Goal: Communication & Community: Answer question/provide support

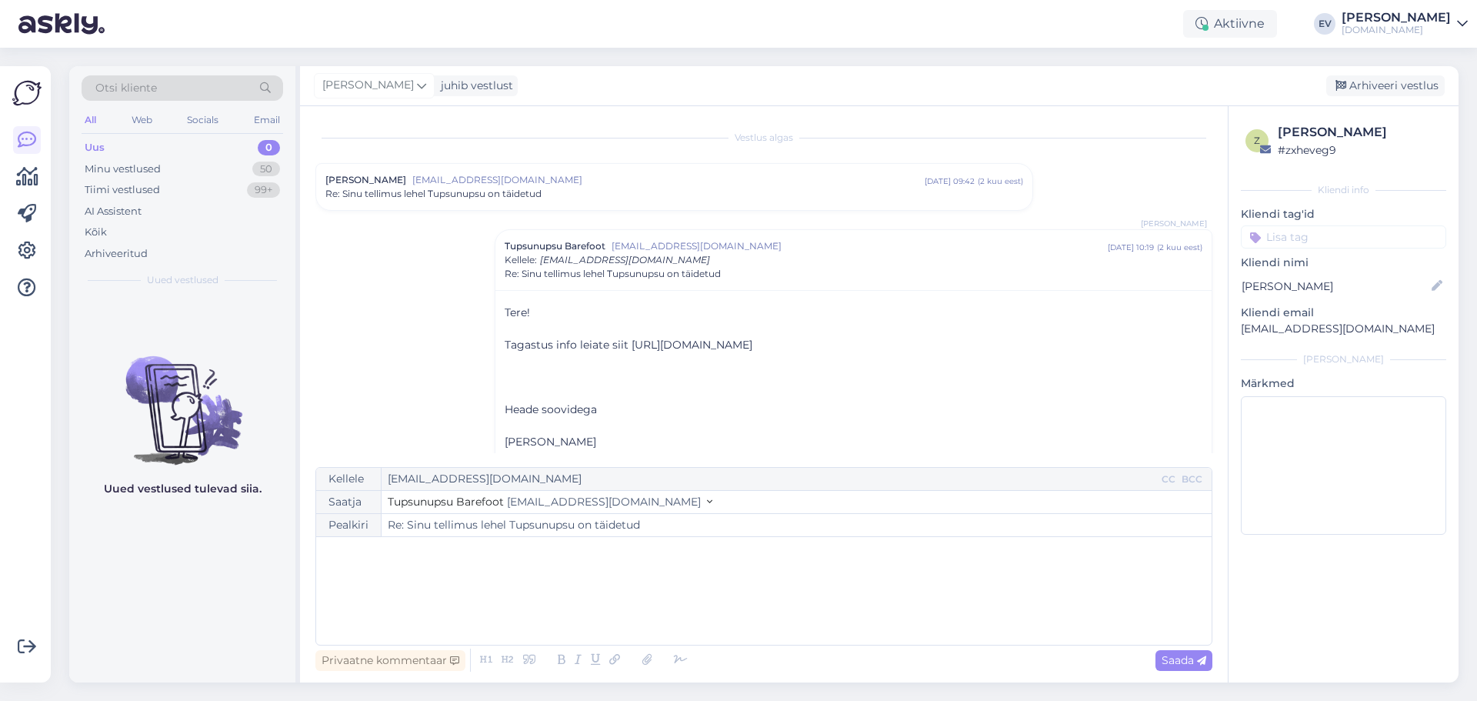
click at [1463, 25] on icon at bounding box center [1462, 24] width 11 height 12
click at [1329, 127] on div "Logi välja" at bounding box center [1331, 132] width 274 height 28
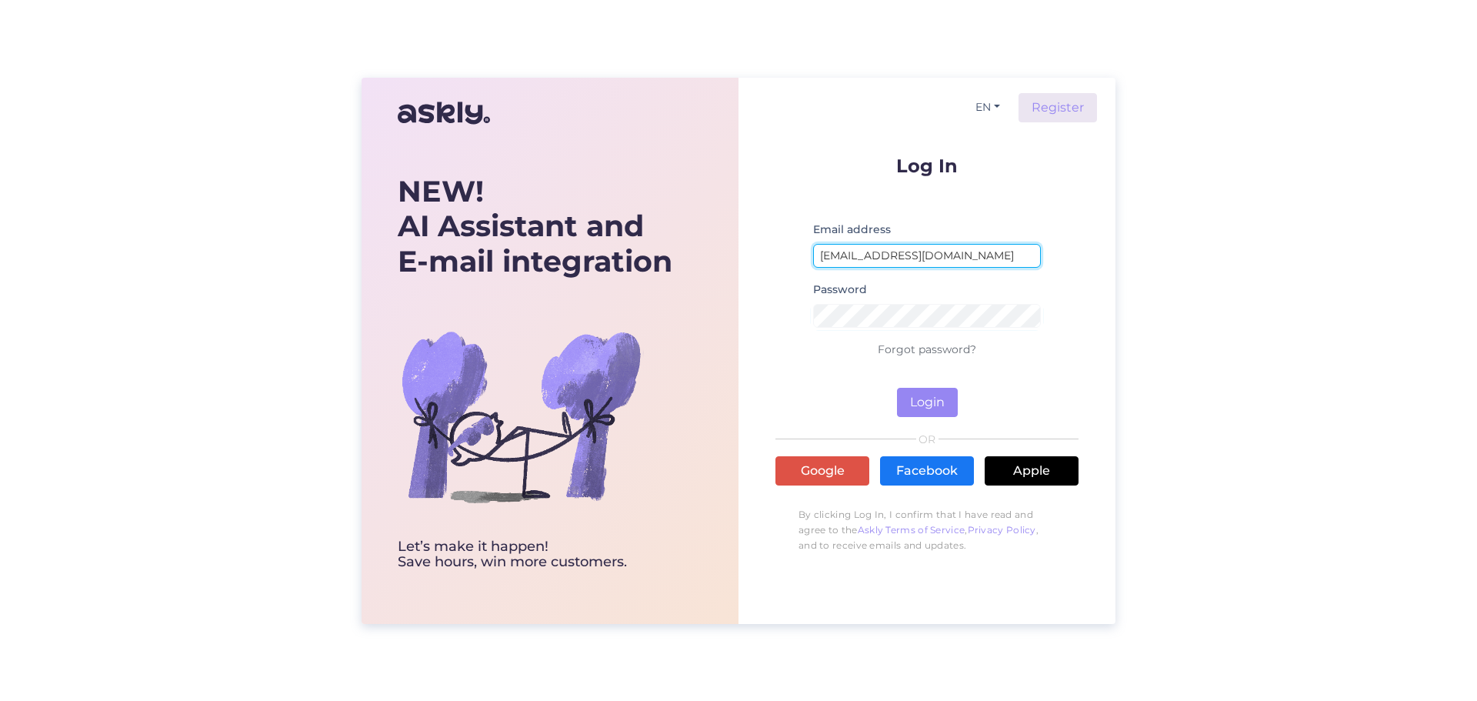
click at [851, 258] on input "[EMAIL_ADDRESS][DOMAIN_NAME]" at bounding box center [927, 256] width 228 height 24
type input "[EMAIL_ADDRESS][DOMAIN_NAME]"
click at [934, 406] on button "Login" at bounding box center [927, 402] width 61 height 29
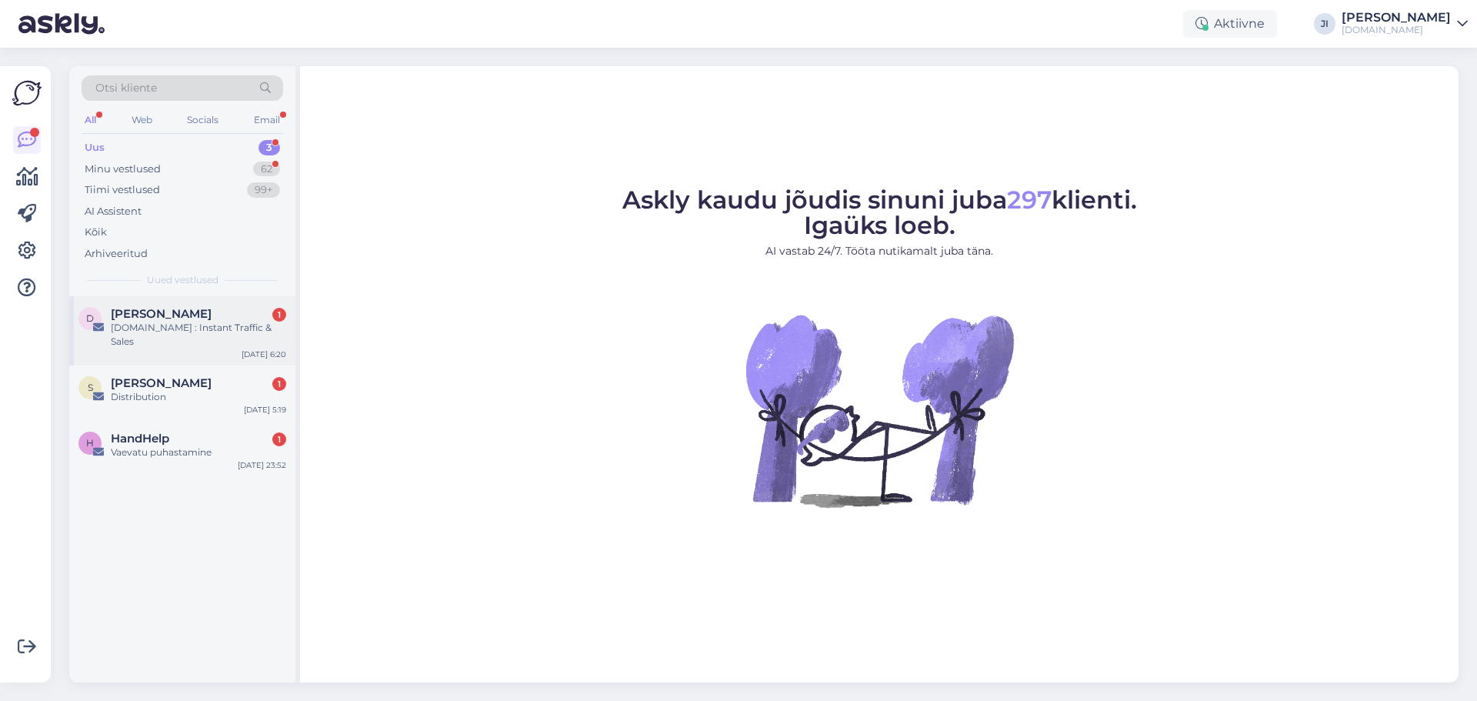
click at [194, 338] on div "[DOMAIN_NAME] : Instant Traffic & Sales" at bounding box center [198, 335] width 175 height 28
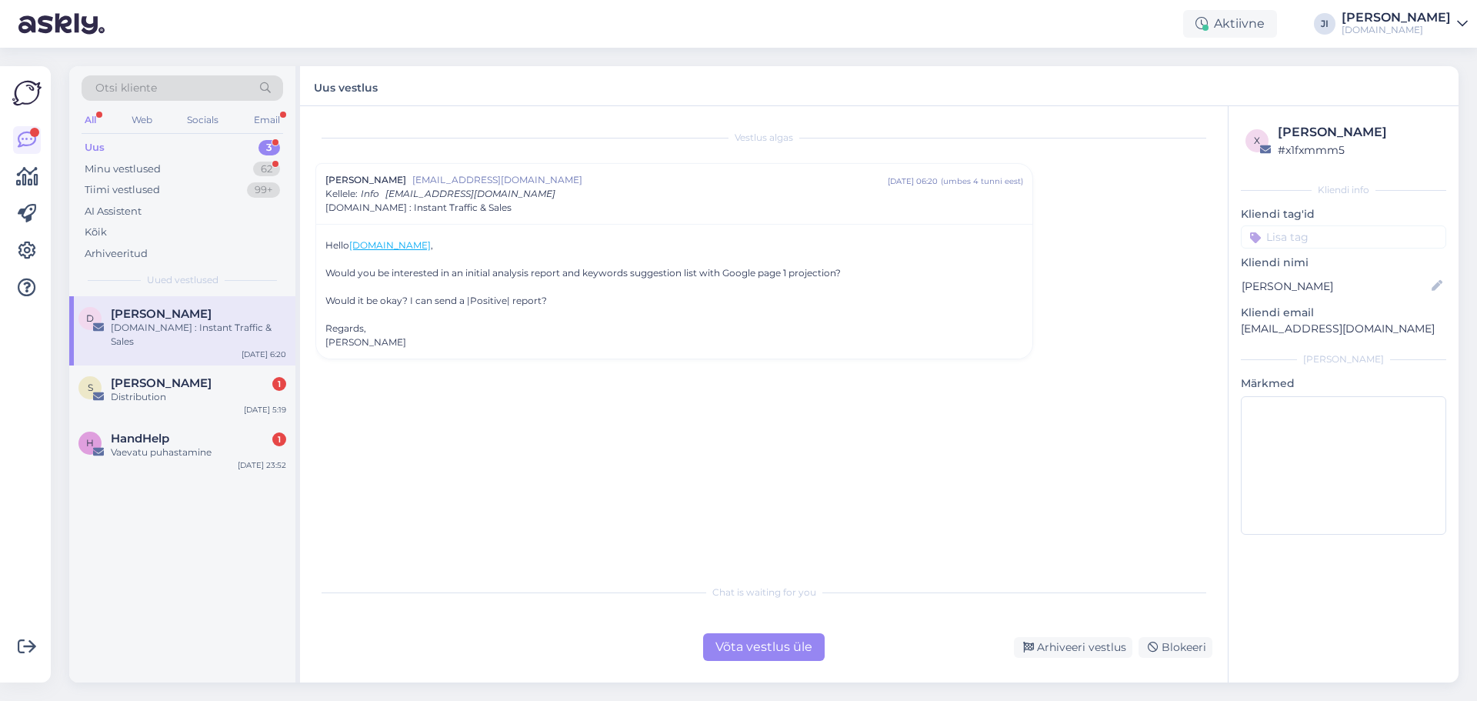
click at [741, 638] on div "Võta vestlus üle" at bounding box center [764, 647] width 122 height 28
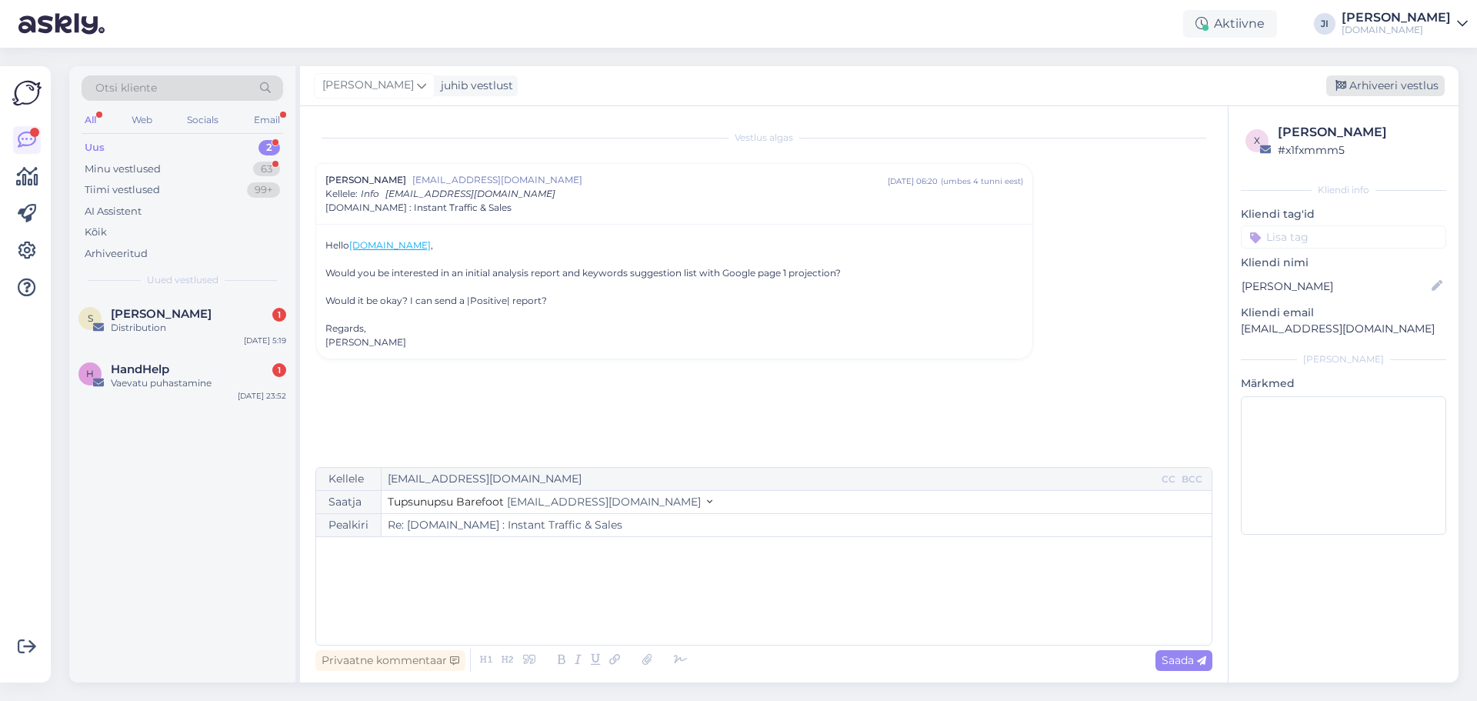
click at [1380, 80] on div "Arhiveeri vestlus" at bounding box center [1385, 85] width 118 height 21
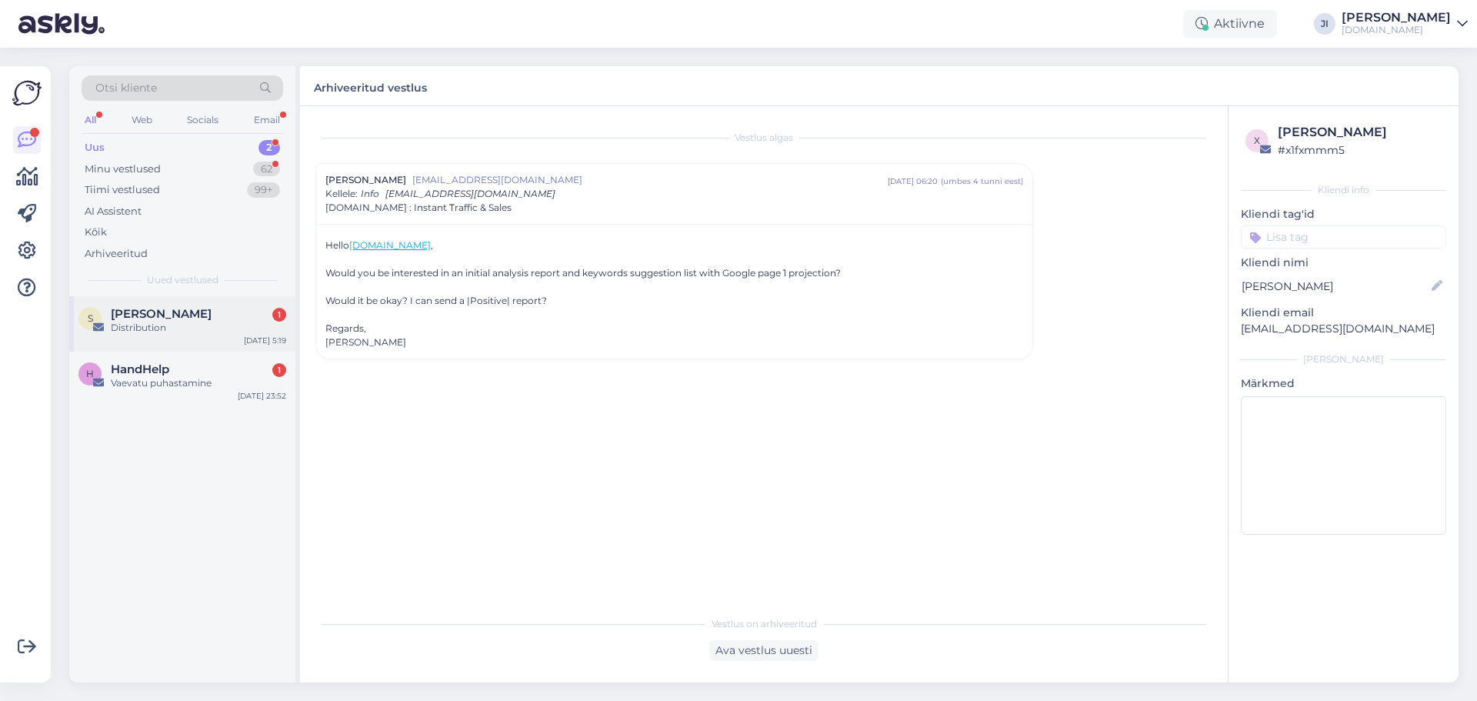
click at [215, 299] on div "S [PERSON_NAME] 1 Distribution [DATE] 5:19" at bounding box center [182, 323] width 226 height 55
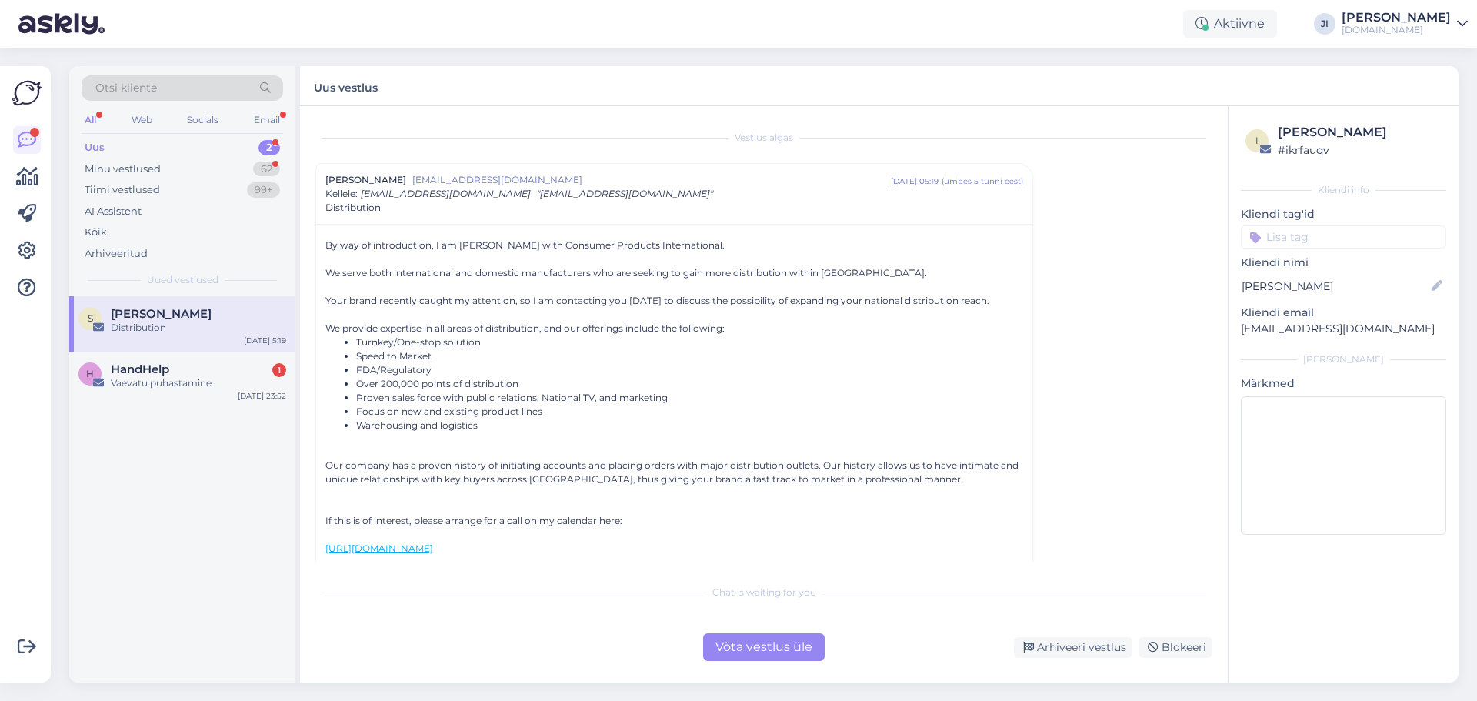
click at [755, 651] on div "Võta vestlus üle" at bounding box center [764, 647] width 122 height 28
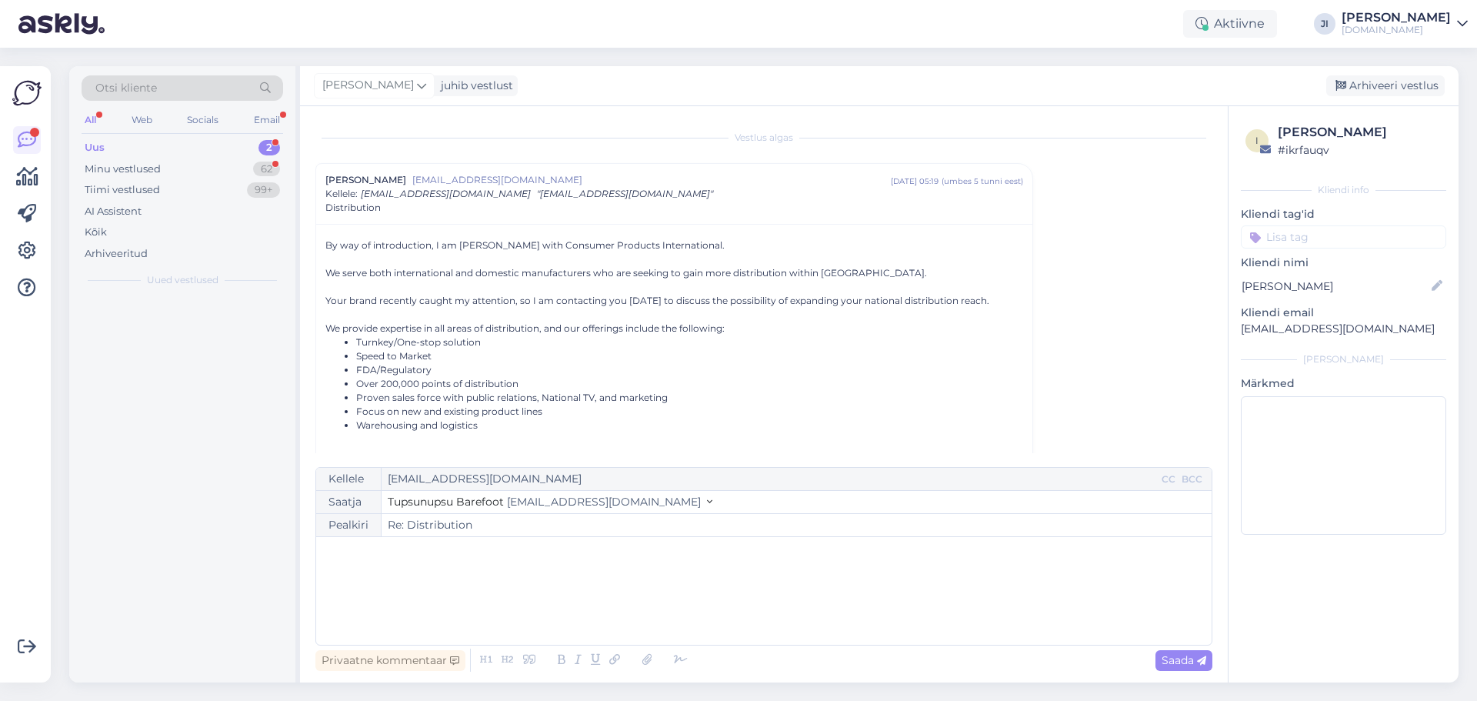
scroll to position [42, 0]
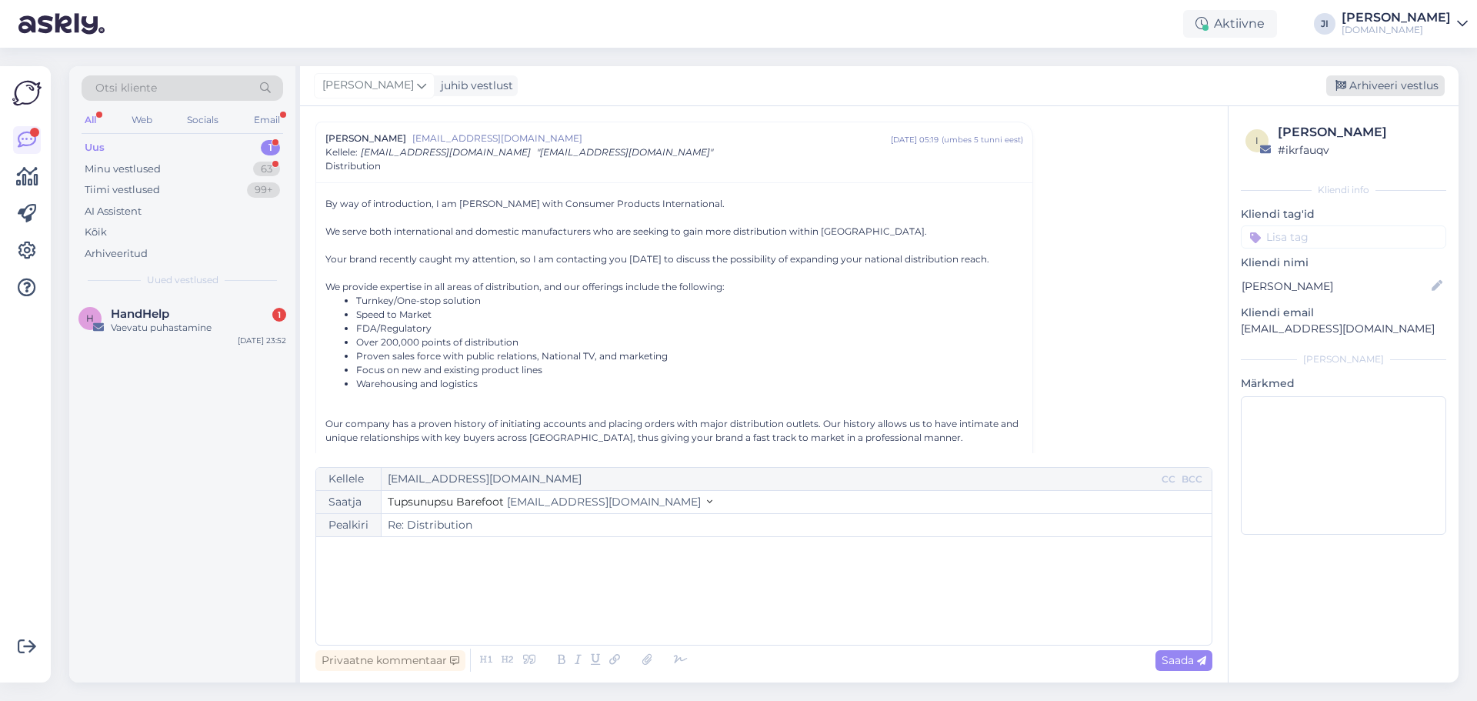
click at [1378, 88] on div "Arhiveeri vestlus" at bounding box center [1385, 85] width 118 height 21
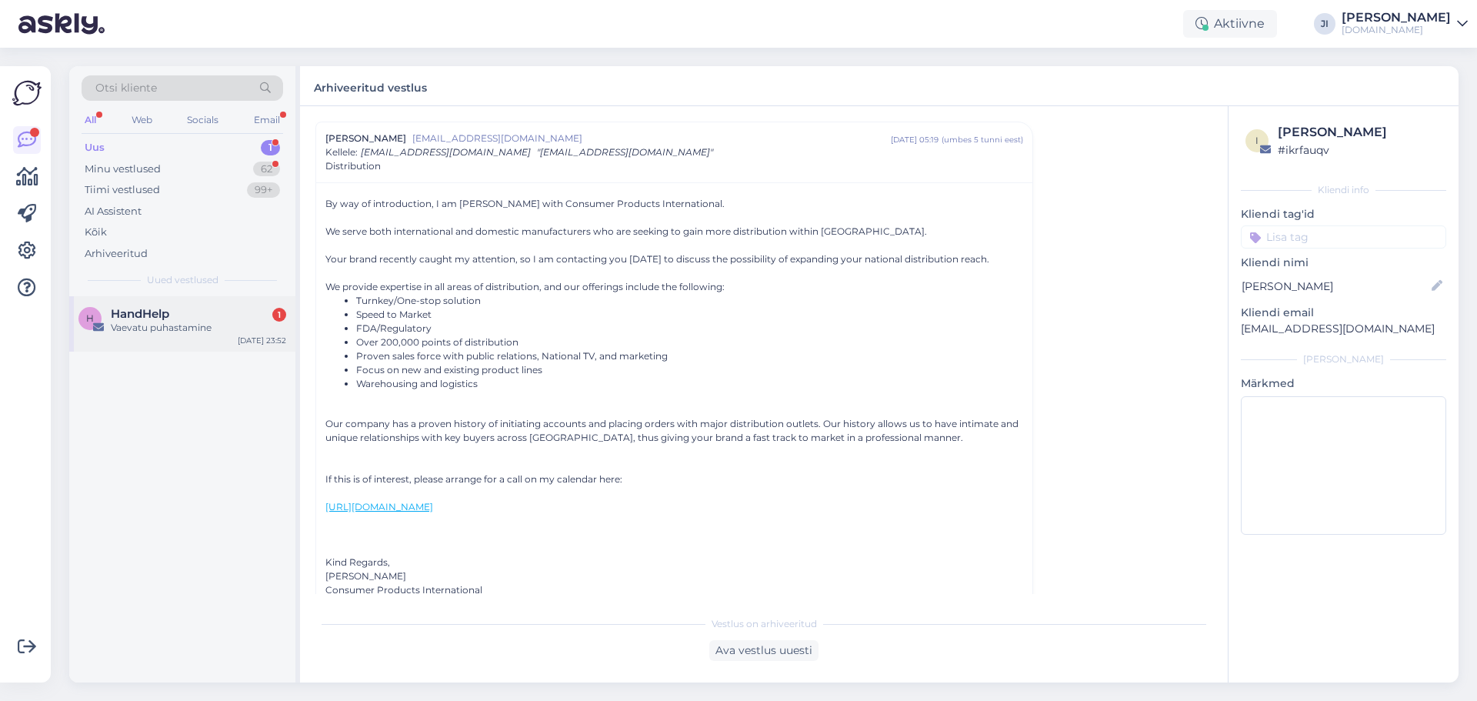
click at [232, 315] on div "HandHelp 1" at bounding box center [198, 314] width 175 height 14
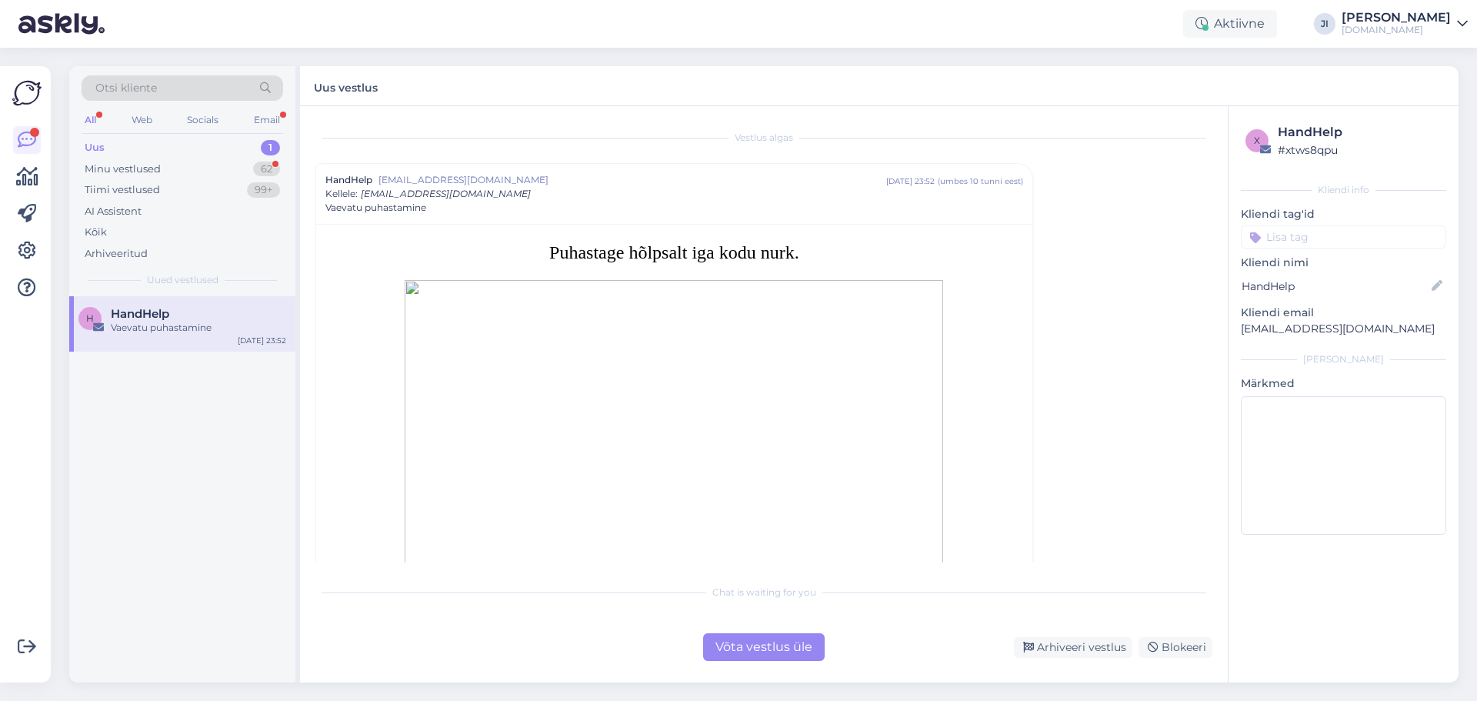
click at [754, 648] on div "Võta vestlus üle" at bounding box center [764, 647] width 122 height 28
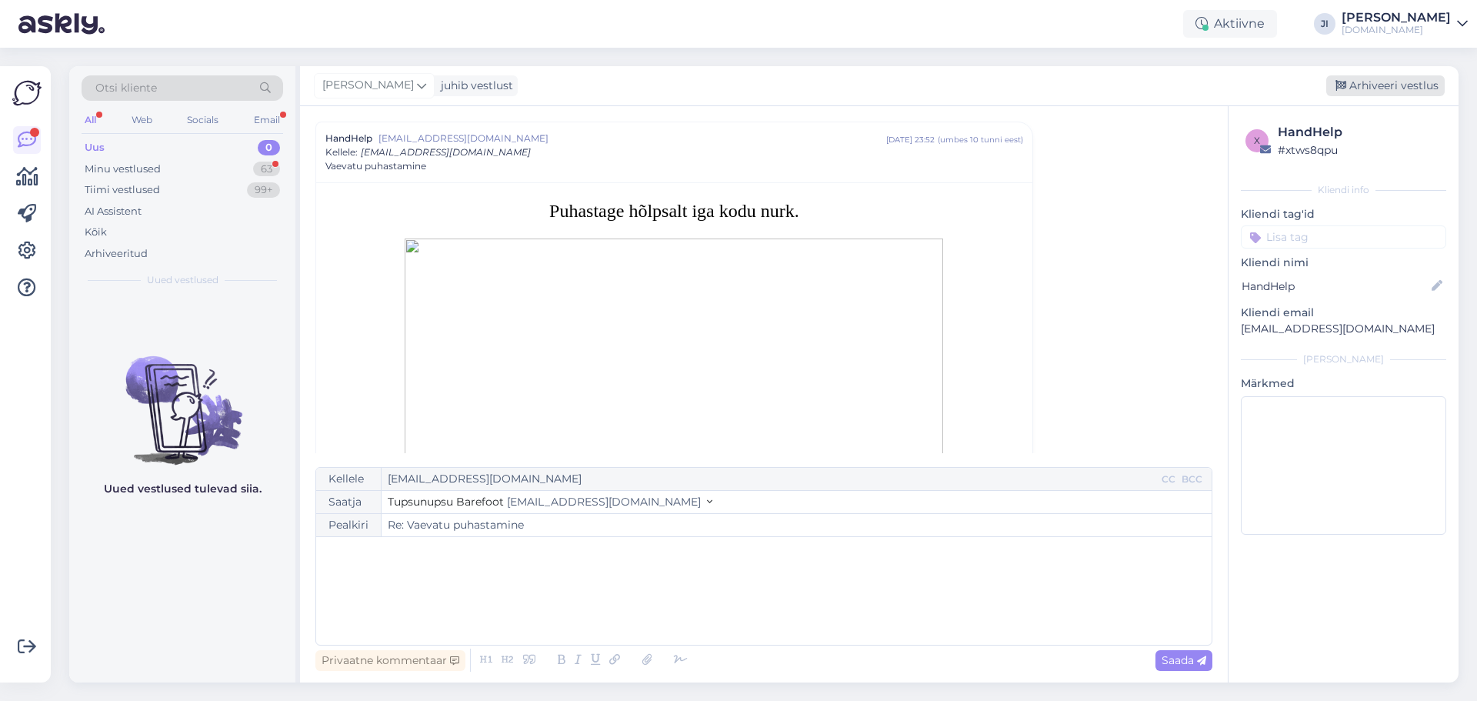
click at [1355, 78] on div "Arhiveeri vestlus" at bounding box center [1385, 85] width 118 height 21
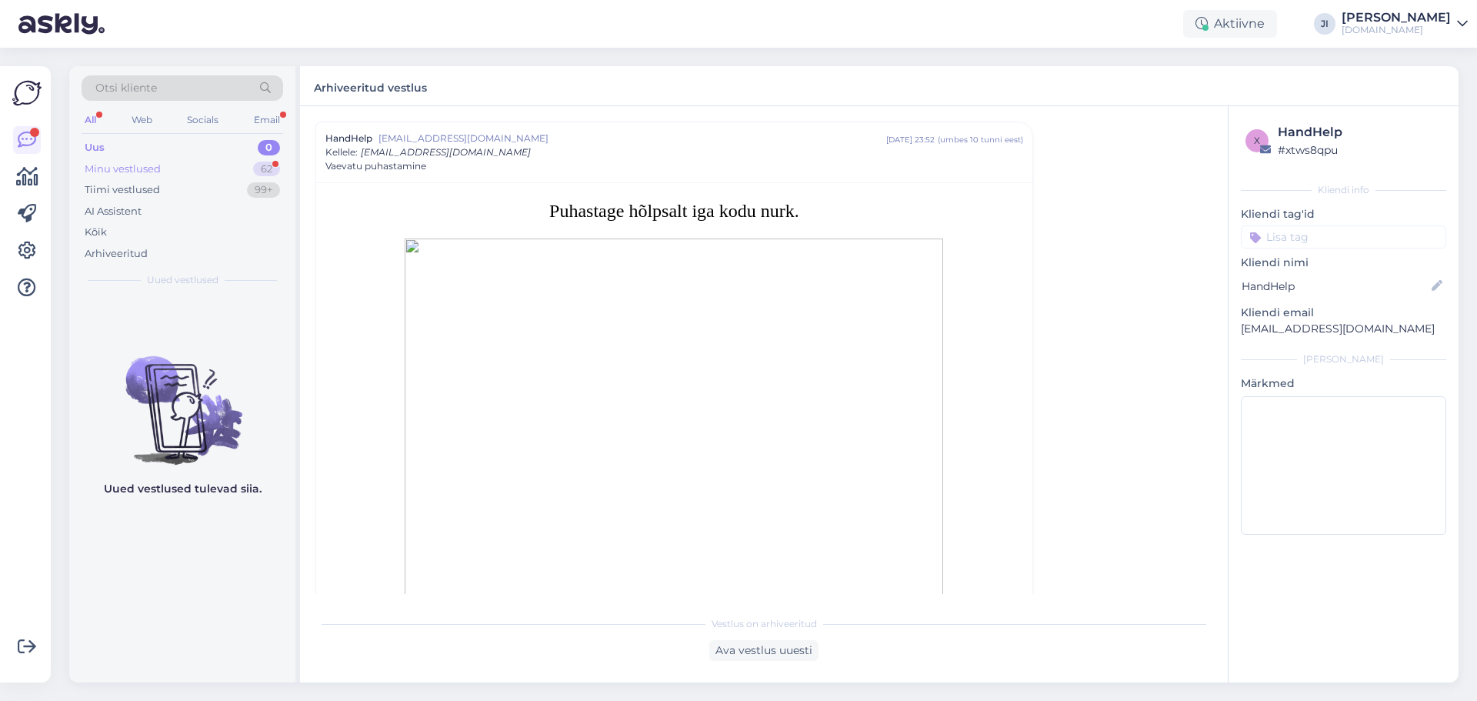
click at [237, 167] on div "Minu vestlused 62" at bounding box center [182, 169] width 201 height 22
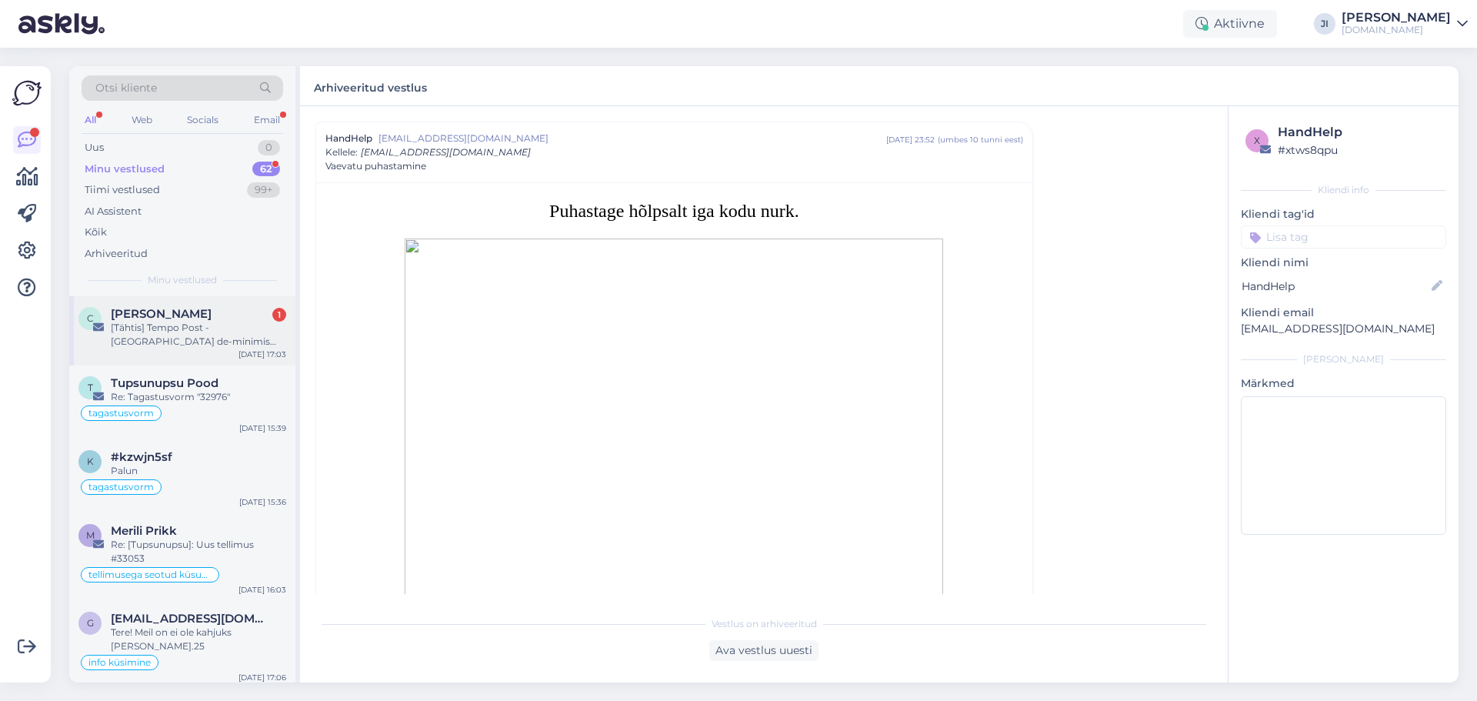
click at [263, 349] on div "Aug 8 17:03" at bounding box center [262, 354] width 48 height 12
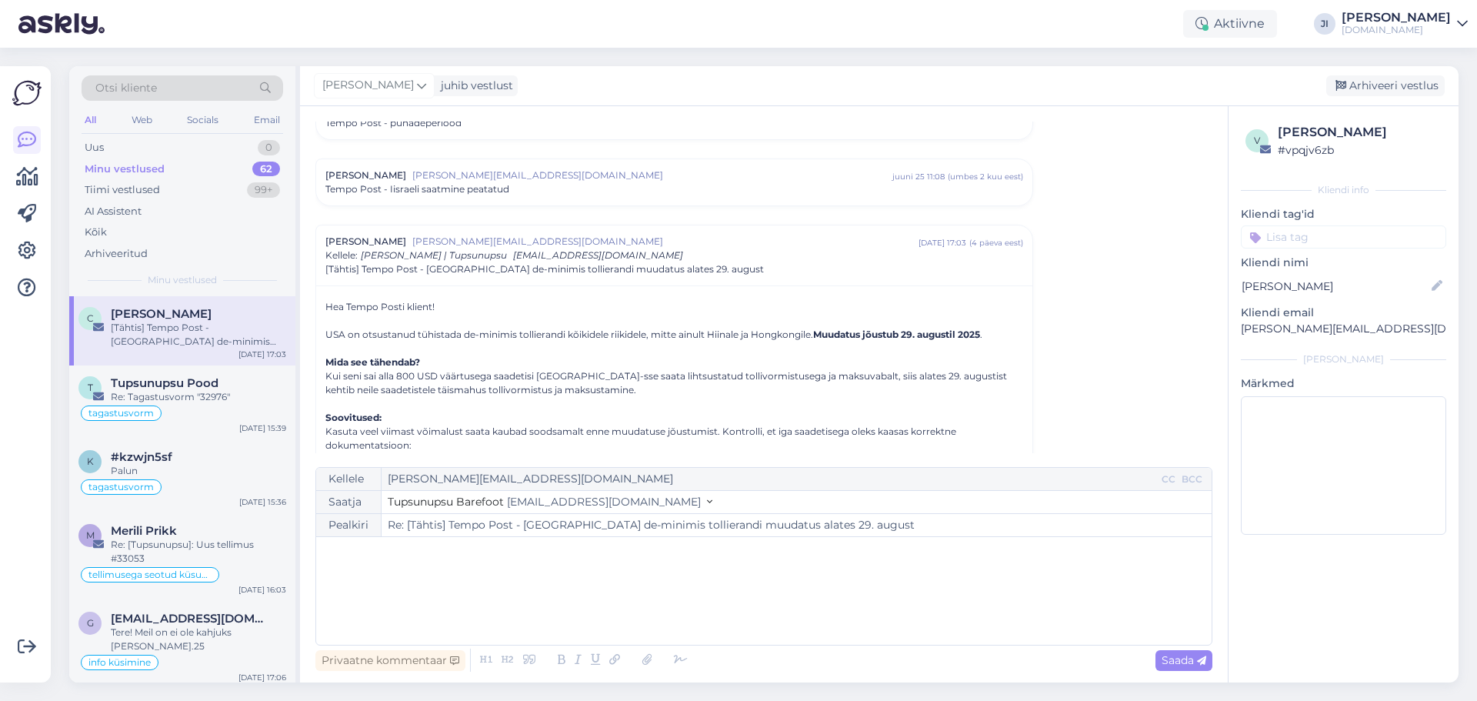
scroll to position [0, 0]
